Goal: Find specific page/section: Find specific page/section

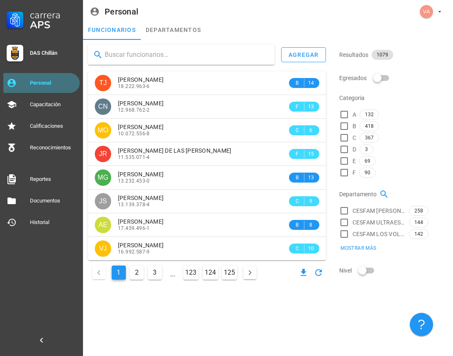
click at [46, 85] on div "Personal" at bounding box center [53, 83] width 46 height 7
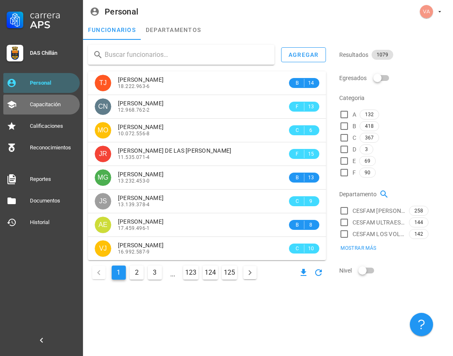
click at [48, 103] on div "Capacitación" at bounding box center [53, 104] width 46 height 7
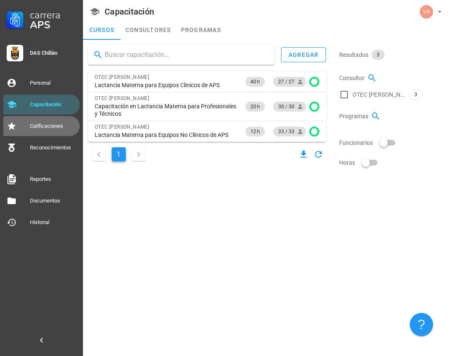
click at [51, 132] on div "Calificaciones" at bounding box center [53, 126] width 46 height 13
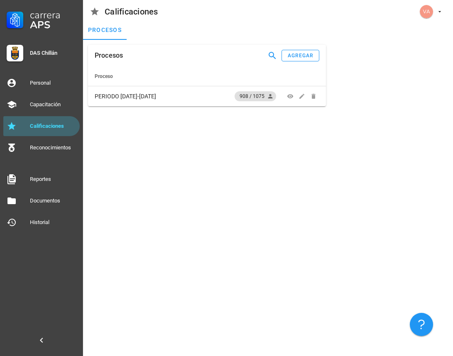
drag, startPoint x: 246, startPoint y: 190, endPoint x: 261, endPoint y: 181, distance: 18.2
click at [247, 189] on div "Procesos agregar Proceso PERIODO [DATE]-[DATE] 908 / 1075" at bounding box center [268, 198] width 370 height 316
click at [211, 188] on div "Procesos agregar Proceso PERIODO [DATE]-[DATE] 908 / 1075" at bounding box center [268, 198] width 370 height 316
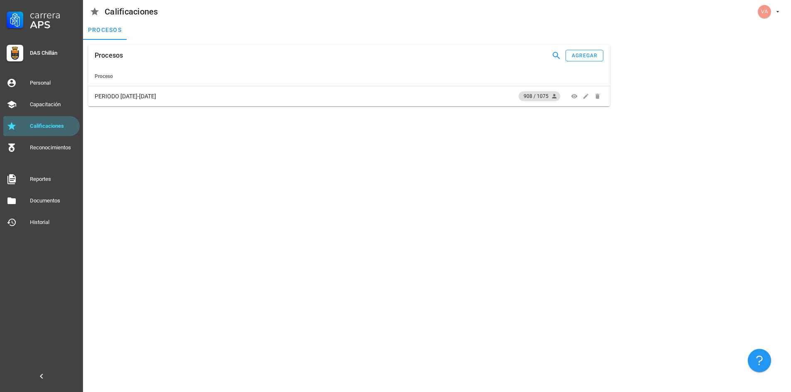
drag, startPoint x: 680, startPoint y: 203, endPoint x: 747, endPoint y: 145, distance: 88.2
click at [452, 201] on div "Procesos agregar Proceso PERIODO [DATE]-[DATE] 908 / 1075" at bounding box center [437, 216] width 708 height 352
